Goal: Information Seeking & Learning: Learn about a topic

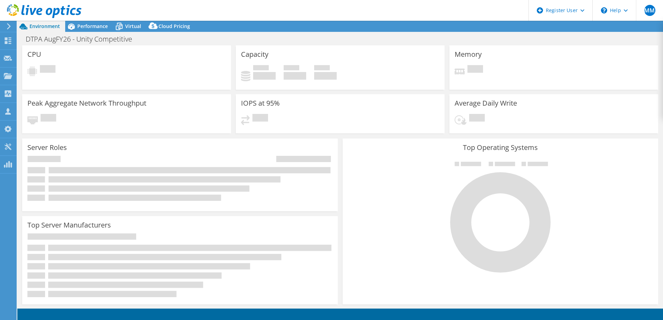
select select "USEast"
select select "USD"
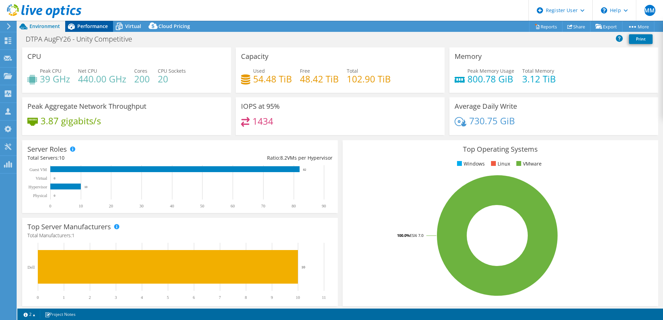
click at [95, 28] on span "Performance" at bounding box center [92, 26] width 31 height 7
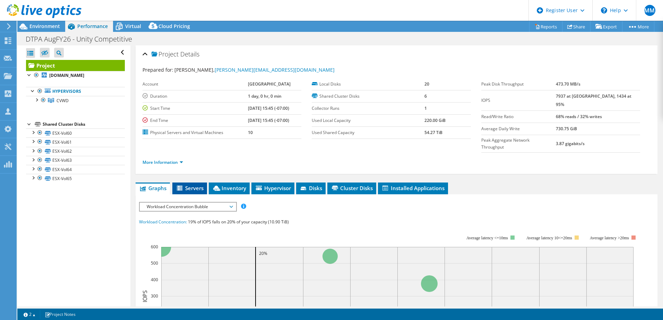
click at [191, 185] on span "Servers" at bounding box center [190, 188] width 28 height 7
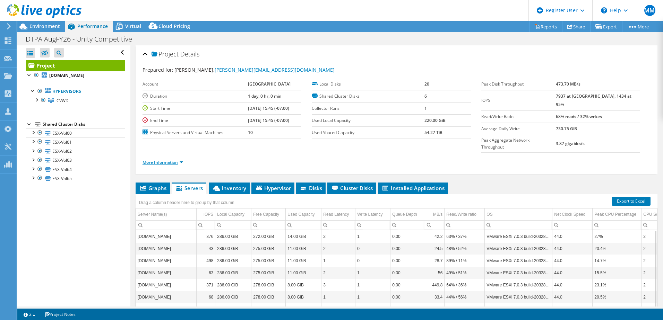
click at [181, 159] on link "More Information" at bounding box center [162, 162] width 41 height 6
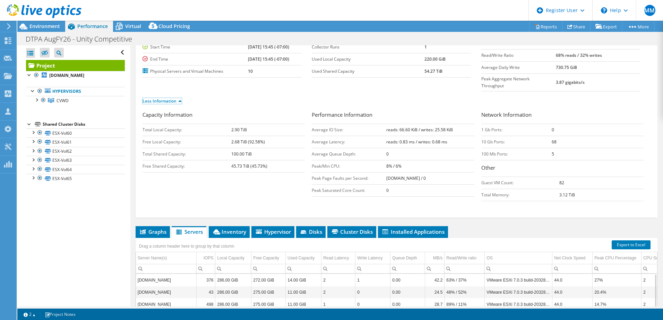
scroll to position [62, 0]
click at [232, 228] on span "Inventory" at bounding box center [229, 231] width 34 height 7
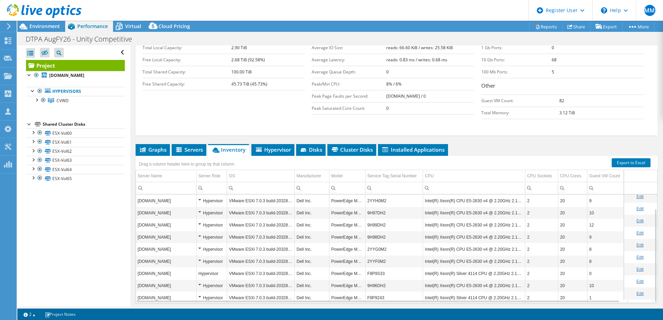
scroll to position [153, 0]
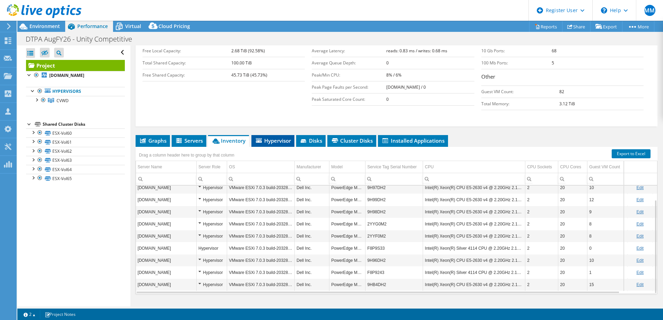
click at [274, 137] on span "Hypervisor" at bounding box center [273, 140] width 36 height 7
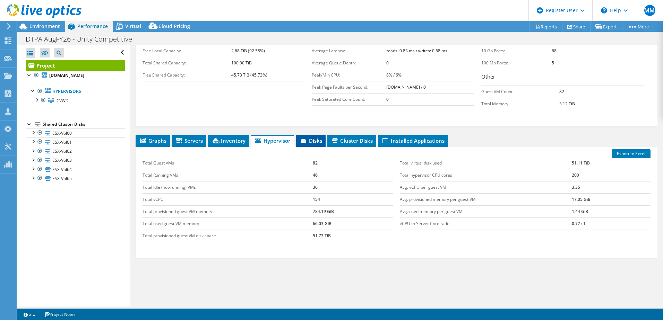
click at [309, 137] on span "Disks" at bounding box center [311, 140] width 23 height 7
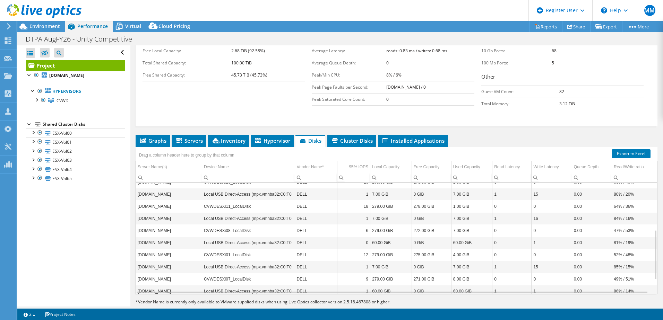
scroll to position [135, 0]
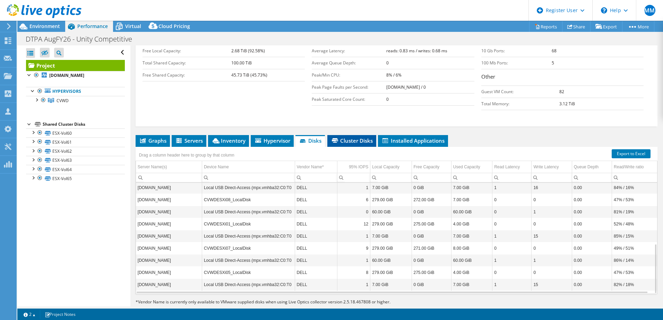
click at [359, 137] on span "Cluster Disks" at bounding box center [352, 140] width 42 height 7
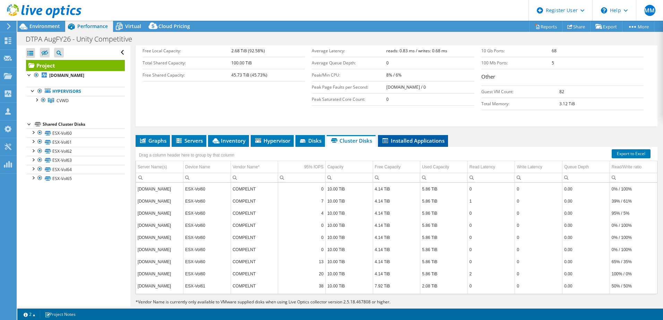
click at [418, 137] on span "Installed Applications" at bounding box center [412, 140] width 63 height 7
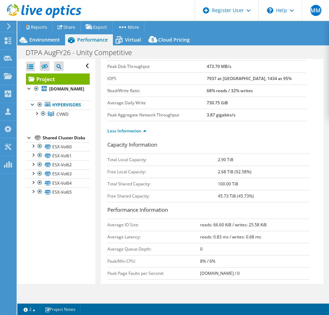
scroll to position [0, 0]
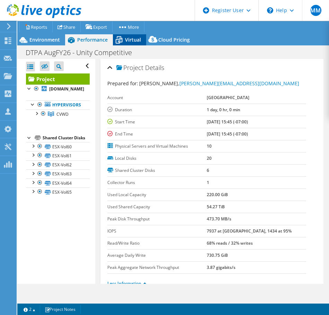
click at [129, 42] on span "Virtual" at bounding box center [133, 39] width 16 height 7
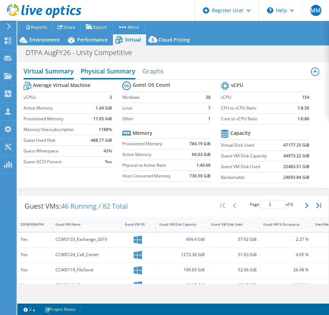
click at [107, 73] on h2 "Physical Summary" at bounding box center [108, 71] width 55 height 15
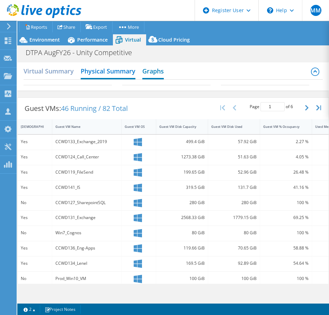
click at [159, 68] on h2 "Graphs" at bounding box center [152, 71] width 21 height 15
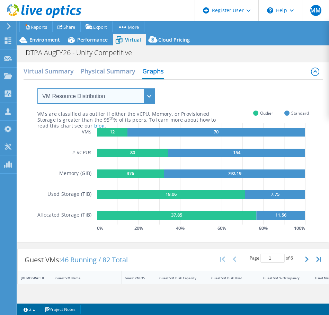
click at [151, 98] on select "VM Resource Distribution Provisioning Contrast Over Provisioning" at bounding box center [96, 96] width 118 height 16
select select "Over Provisioning"
click at [37, 88] on select "VM Resource Distribution Provisioning Contrast Over Provisioning" at bounding box center [96, 96] width 118 height 16
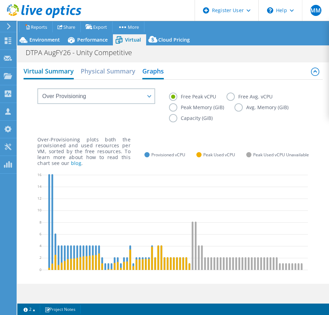
click at [49, 74] on h2 "Virtual Summary" at bounding box center [49, 71] width 50 height 15
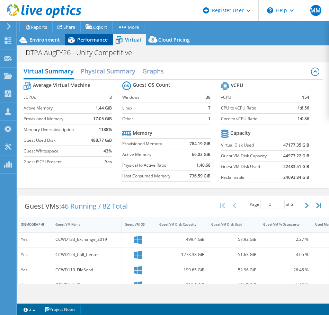
click at [85, 44] on div "Performance" at bounding box center [89, 39] width 48 height 11
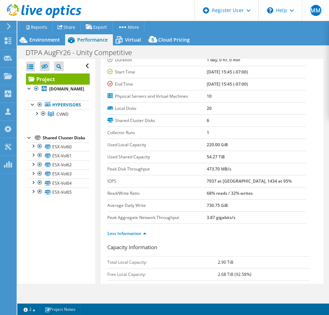
scroll to position [77, 0]
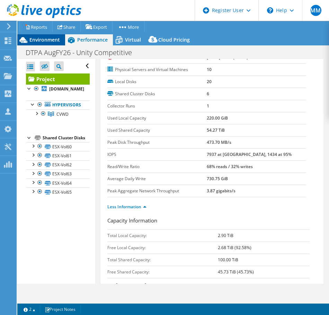
click at [49, 44] on div "Environment" at bounding box center [41, 39] width 48 height 11
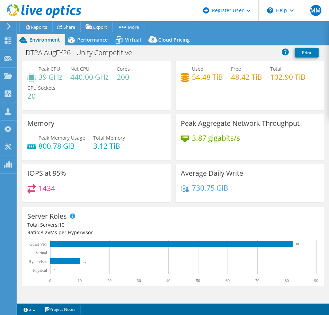
scroll to position [0, 0]
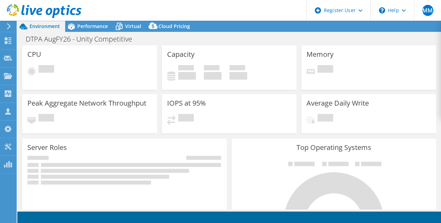
select select "USEast"
select select "USD"
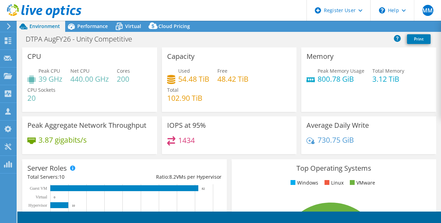
scroll to position [8, 0]
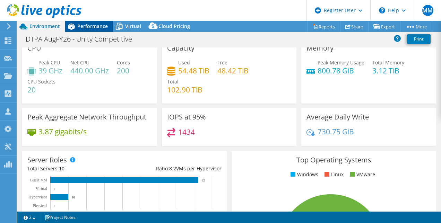
click at [90, 28] on span "Performance" at bounding box center [92, 26] width 31 height 7
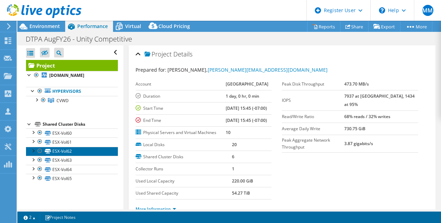
click at [33, 154] on link "ESX-Vol62" at bounding box center [72, 151] width 92 height 9
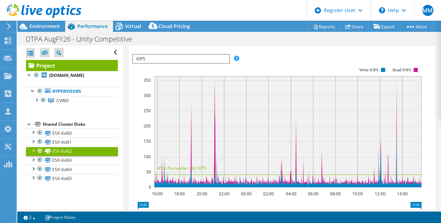
scroll to position [167, 0]
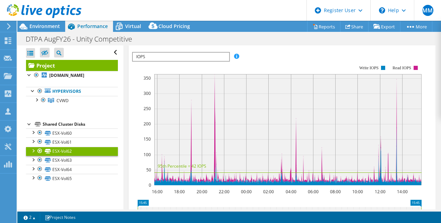
click at [82, 124] on div "Shared Cluster Disks" at bounding box center [80, 124] width 75 height 8
click at [80, 74] on b "[DOMAIN_NAME]" at bounding box center [66, 75] width 35 height 6
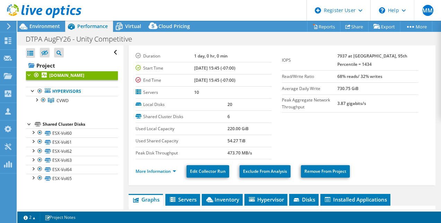
scroll to position [0, 0]
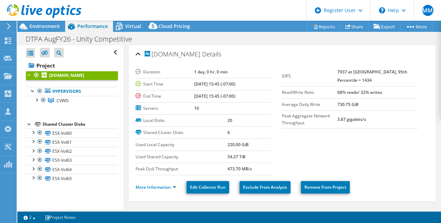
drag, startPoint x: 250, startPoint y: 144, endPoint x: 219, endPoint y: 143, distance: 30.2
click at [219, 143] on tr "Used Local Capacity 220.00 GiB" at bounding box center [204, 145] width 136 height 12
drag, startPoint x: 219, startPoint y: 143, endPoint x: 217, endPoint y: 160, distance: 17.2
click at [217, 160] on tr "Used Shared Capacity 54.27 TiB" at bounding box center [204, 157] width 136 height 12
click at [222, 105] on td "10" at bounding box center [233, 108] width 78 height 12
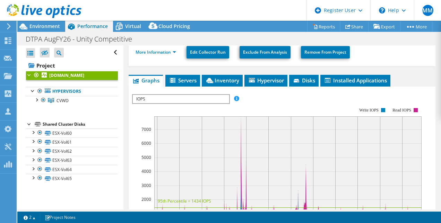
scroll to position [144, 0]
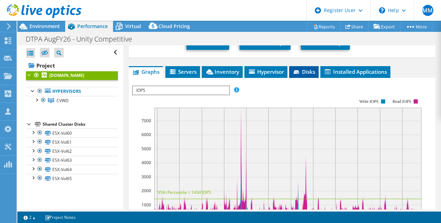
click at [304, 72] on span "Disks" at bounding box center [304, 71] width 23 height 7
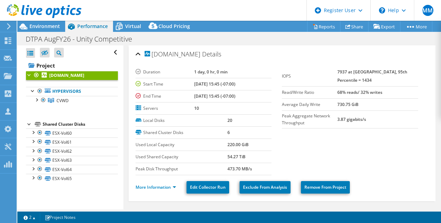
scroll to position [52, 0]
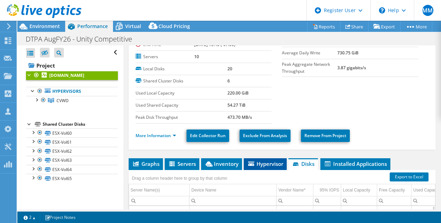
click at [266, 165] on span "Hypervisor" at bounding box center [265, 164] width 36 height 7
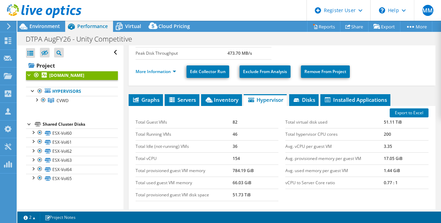
scroll to position [116, 0]
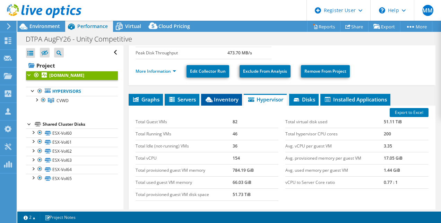
click at [217, 96] on span "Inventory" at bounding box center [222, 99] width 34 height 7
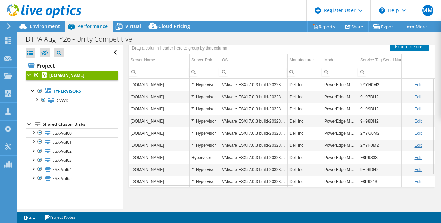
scroll to position [138, 0]
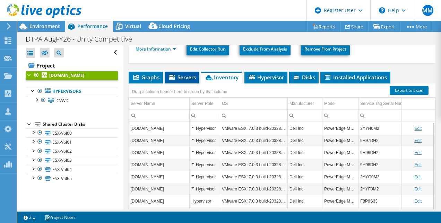
click at [182, 77] on span "Servers" at bounding box center [182, 77] width 28 height 7
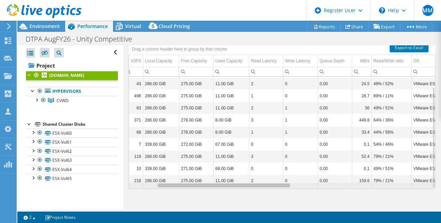
scroll to position [0, 0]
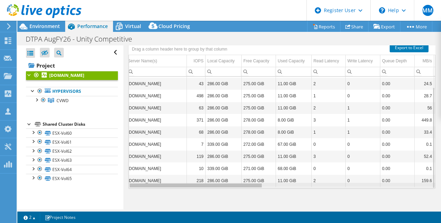
drag, startPoint x: 257, startPoint y: 184, endPoint x: 231, endPoint y: 186, distance: 26.4
click at [231, 186] on body "MM Dell User [PERSON_NAME] [PERSON_NAME][EMAIL_ADDRESS][PERSON_NAME][DOMAIN_NAM…" at bounding box center [220, 111] width 441 height 223
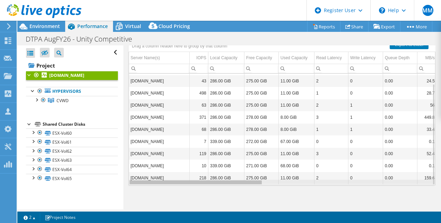
drag, startPoint x: 241, startPoint y: 181, endPoint x: 230, endPoint y: 185, distance: 11.3
click at [230, 185] on body "MM Dell User [PERSON_NAME] [PERSON_NAME][EMAIL_ADDRESS][PERSON_NAME][DOMAIN_NAM…" at bounding box center [220, 111] width 441 height 223
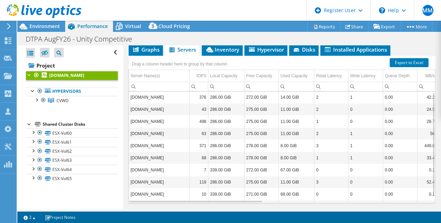
scroll to position [167, 0]
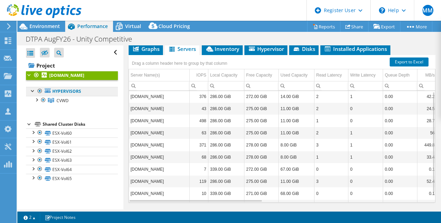
click at [80, 91] on link "Hypervisors" at bounding box center [72, 91] width 92 height 9
click at [69, 98] on link "CVWD" at bounding box center [72, 100] width 92 height 9
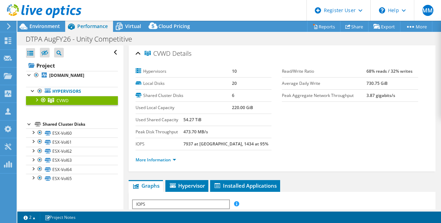
scroll to position [1, 0]
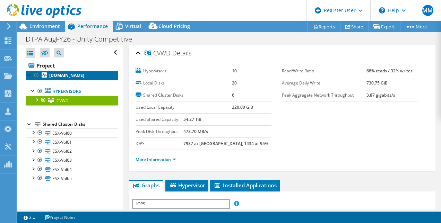
click at [92, 79] on link "[DOMAIN_NAME]" at bounding box center [72, 75] width 92 height 9
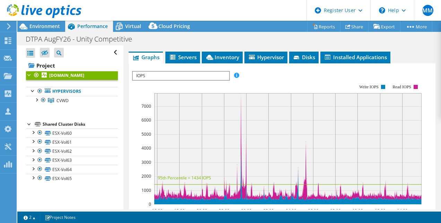
scroll to position [144, 0]
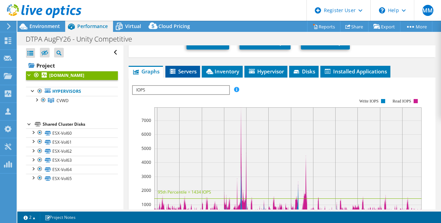
click at [183, 68] on span "Servers" at bounding box center [183, 71] width 28 height 7
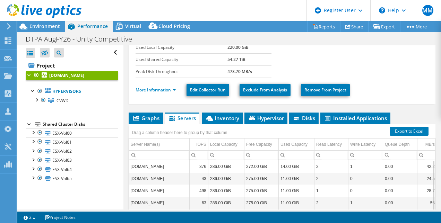
scroll to position [0, 0]
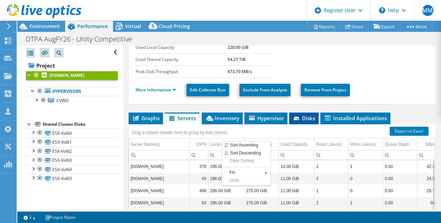
click at [304, 120] on span "Disks" at bounding box center [304, 118] width 23 height 7
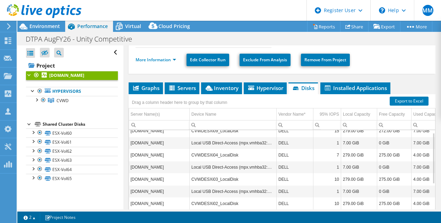
scroll to position [6, 0]
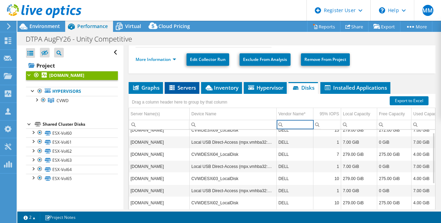
drag, startPoint x: 304, startPoint y: 120, endPoint x: 183, endPoint y: 85, distance: 125.4
click at [183, 85] on span "Servers" at bounding box center [182, 87] width 28 height 7
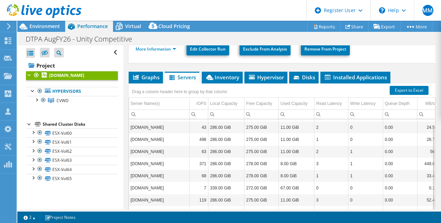
scroll to position [141, 0]
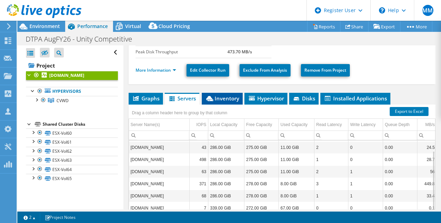
click at [227, 96] on span "Inventory" at bounding box center [222, 98] width 34 height 7
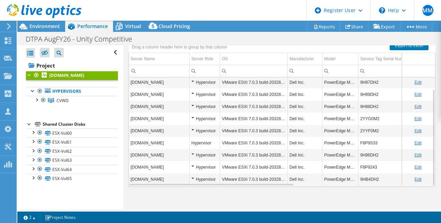
click at [266, 185] on div "Graphs Servers Inventory Hypervisor Disks Cluster Disks Installed Applications …" at bounding box center [282, 113] width 307 height 173
click at [265, 184] on div "Graphs Servers Inventory Hypervisor Disks Cluster Disks Installed Applications …" at bounding box center [282, 113] width 307 height 173
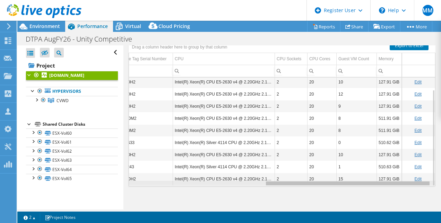
drag, startPoint x: 262, startPoint y: 183, endPoint x: 407, endPoint y: 190, distance: 144.7
click at [407, 190] on body "MM Dell User [PERSON_NAME] [PERSON_NAME][EMAIL_ADDRESS][PERSON_NAME][DOMAIN_NAM…" at bounding box center [220, 111] width 441 height 223
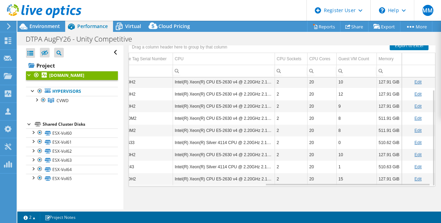
click at [128, 155] on div "[DOMAIN_NAME] Details Duration 1 day, 0 hr, 0 min Start Time [DATE] 15:45 (-07:…" at bounding box center [282, 37] width 318 height 350
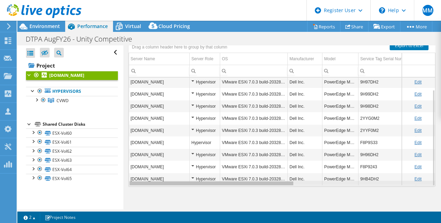
drag, startPoint x: 303, startPoint y: 181, endPoint x: 144, endPoint y: 180, distance: 159.8
click at [144, 180] on body "MM Dell User [PERSON_NAME] [PERSON_NAME][EMAIL_ADDRESS][PERSON_NAME][DOMAIN_NAM…" at bounding box center [220, 111] width 441 height 223
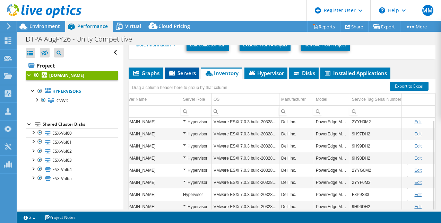
click at [180, 76] on li "Servers" at bounding box center [182, 74] width 35 height 12
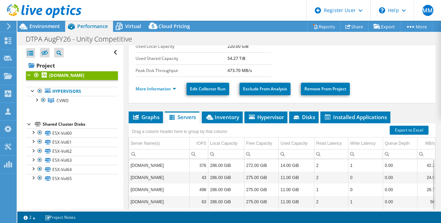
drag, startPoint x: 341, startPoint y: 56, endPoint x: 312, endPoint y: 57, distance: 29.5
click at [312, 57] on section "Duration 1 day, 0 hr, 0 min Start Time [DATE] 15:45 (-07:00) End Time [DATE] 15…" at bounding box center [282, 22] width 293 height 109
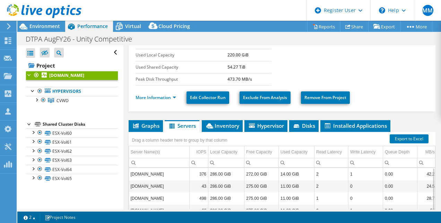
scroll to position [0, 0]
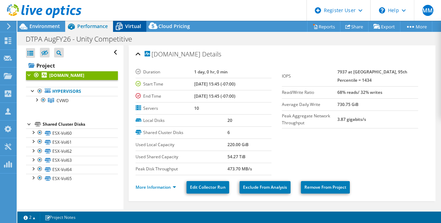
click at [124, 27] on icon at bounding box center [119, 26] width 12 height 12
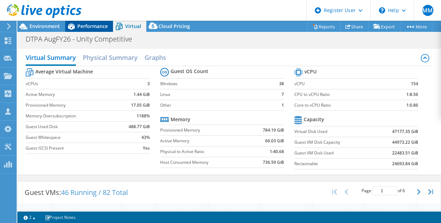
click at [96, 23] on span "Performance" at bounding box center [92, 26] width 31 height 7
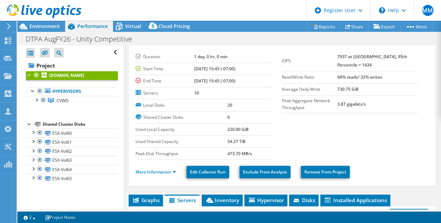
scroll to position [15, 0]
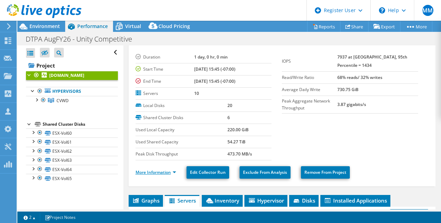
click at [169, 173] on link "More Information" at bounding box center [156, 173] width 41 height 6
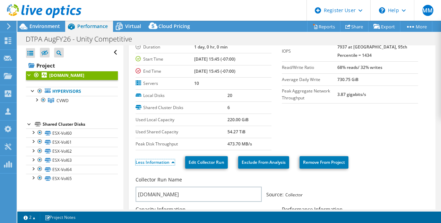
scroll to position [0, 0]
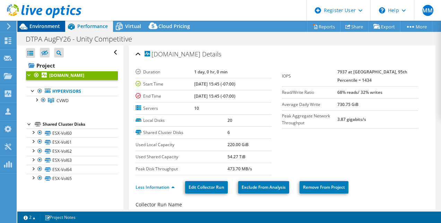
click at [45, 28] on span "Environment" at bounding box center [44, 26] width 31 height 7
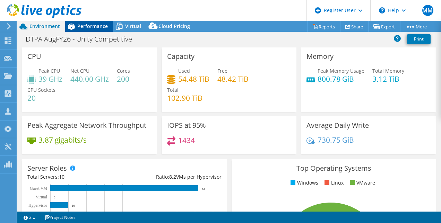
click at [87, 22] on div "Performance" at bounding box center [89, 26] width 48 height 11
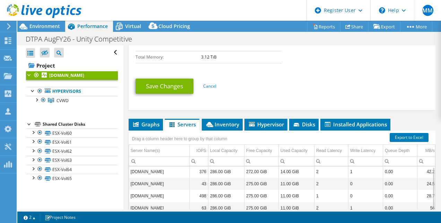
scroll to position [1, 0]
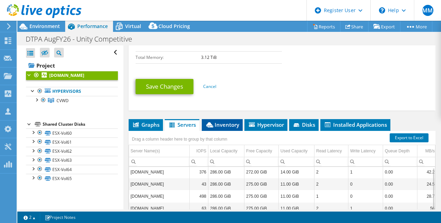
click at [230, 121] on span "Inventory" at bounding box center [222, 124] width 34 height 7
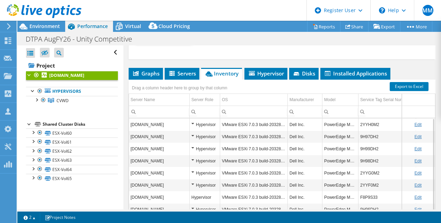
scroll to position [385, 0]
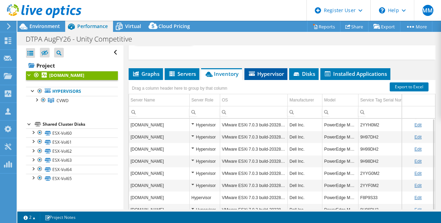
click at [270, 73] on span "Hypervisor" at bounding box center [266, 73] width 36 height 7
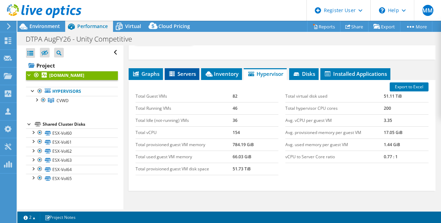
click at [180, 73] on span "Servers" at bounding box center [182, 73] width 28 height 7
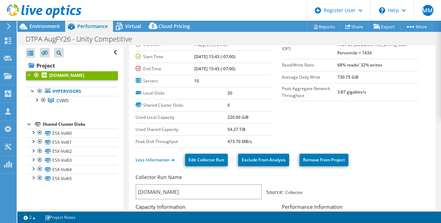
scroll to position [0, 0]
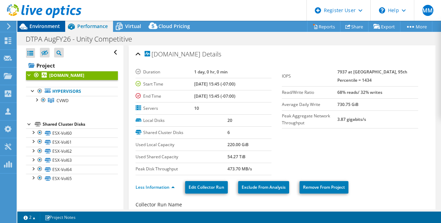
click at [40, 23] on span "Environment" at bounding box center [44, 26] width 31 height 7
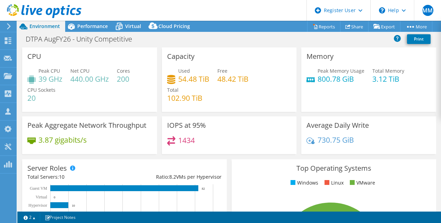
scroll to position [5, 0]
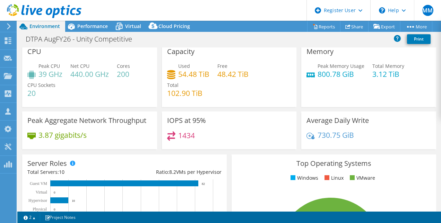
click at [351, 81] on div "Peak Memory Usage 800.78 GiB Total Memory 3.12 TiB" at bounding box center [368, 73] width 124 height 23
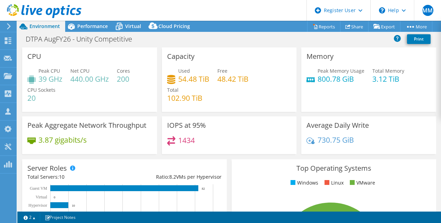
scroll to position [1, 0]
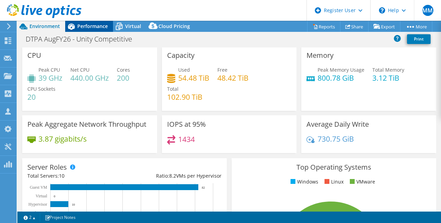
click at [89, 26] on span "Performance" at bounding box center [92, 26] width 31 height 7
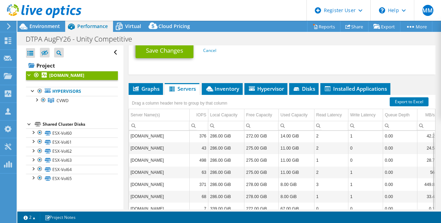
scroll to position [1, 0]
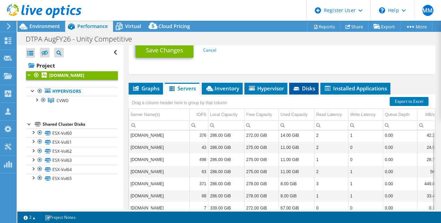
click at [304, 85] on span "Disks" at bounding box center [304, 88] width 23 height 7
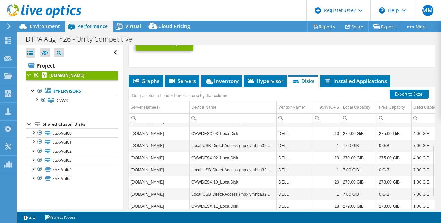
scroll to position [39, 0]
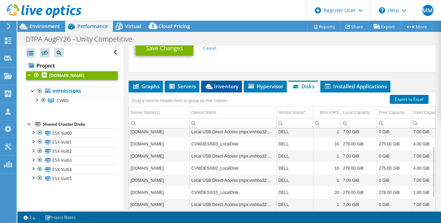
click at [231, 83] on span "Inventory" at bounding box center [222, 86] width 34 height 7
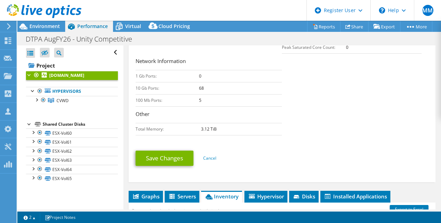
scroll to position [263, 0]
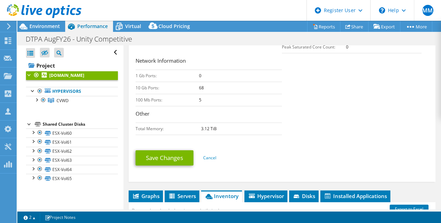
click at [39, 19] on link at bounding box center [44, 17] width 75 height 6
